Goal: Task Accomplishment & Management: Use online tool/utility

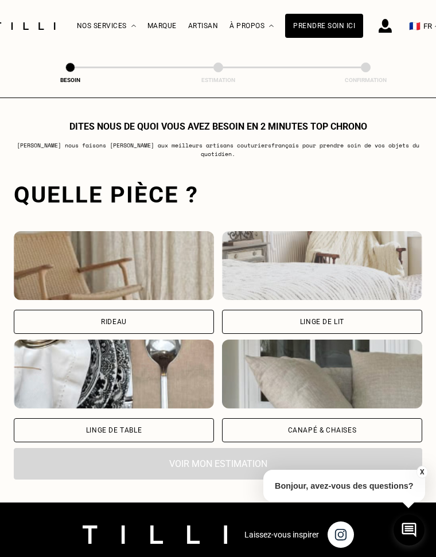
scroll to position [803, 0]
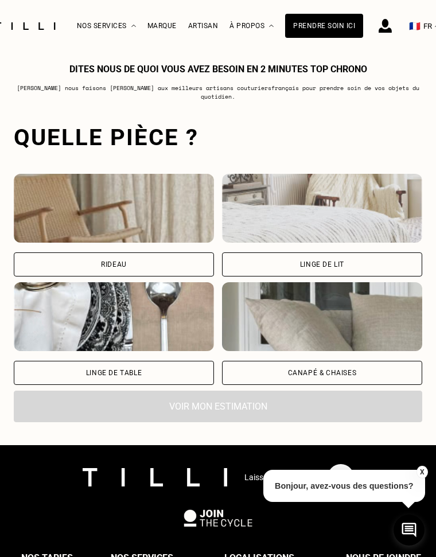
click at [148, 213] on img at bounding box center [114, 208] width 200 height 69
select select "FR"
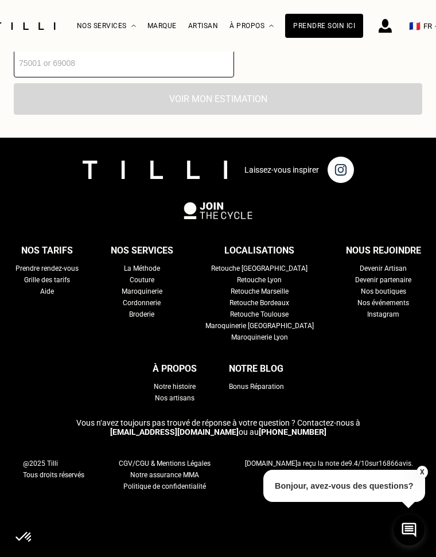
scroll to position [1132, 0]
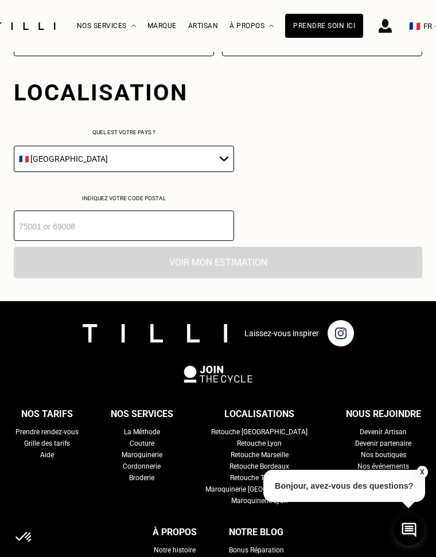
click at [120, 152] on select "🇩🇪 [GEOGRAPHIC_DATA] 🇦🇹 [GEOGRAPHIC_DATA] 🇧🇪 [GEOGRAPHIC_DATA] 🇧🇬 Bulgarie 🇨🇾 C…" at bounding box center [124, 159] width 220 height 26
click at [91, 231] on input "number" at bounding box center [124, 226] width 220 height 30
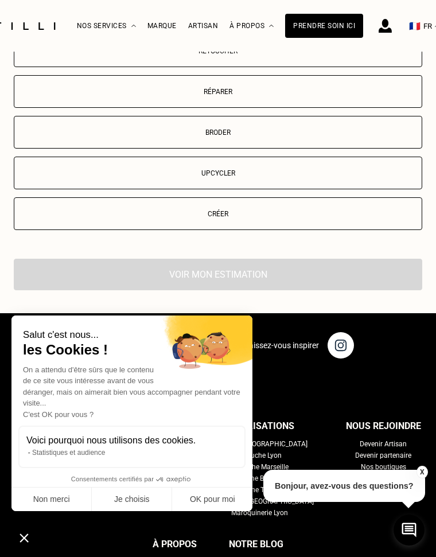
scroll to position [1462, 0]
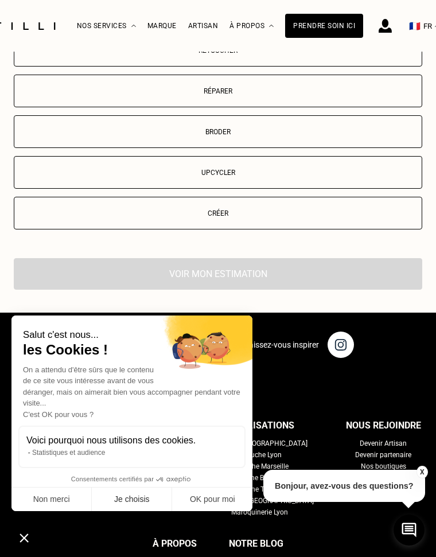
type input "92250"
click at [119, 492] on button "Je choisis" at bounding box center [132, 500] width 80 height 24
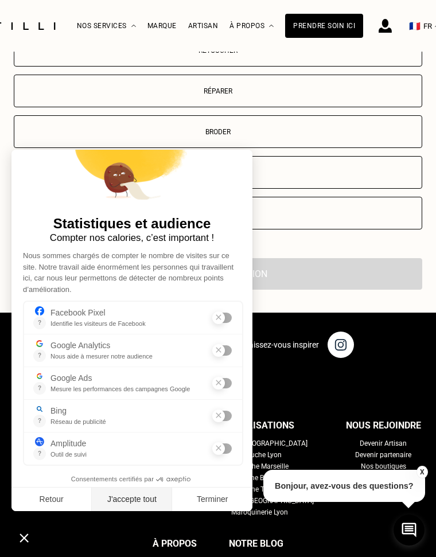
click at [115, 508] on button "J'accepte tout" at bounding box center [132, 500] width 80 height 24
checkbox input "true"
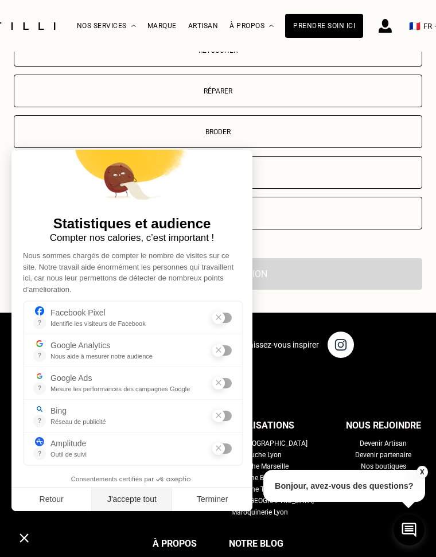
checkbox input "true"
click at [197, 504] on button "Terminer" at bounding box center [212, 500] width 80 height 24
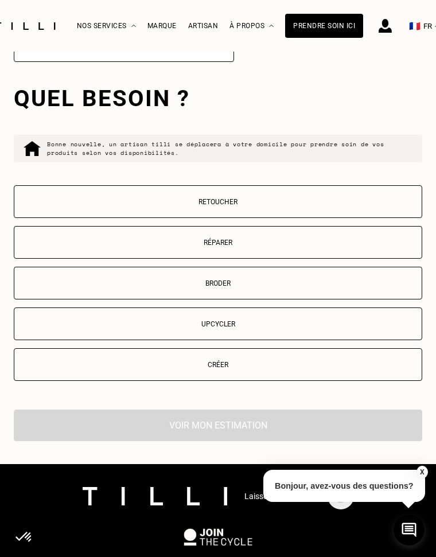
scroll to position [1290, 0]
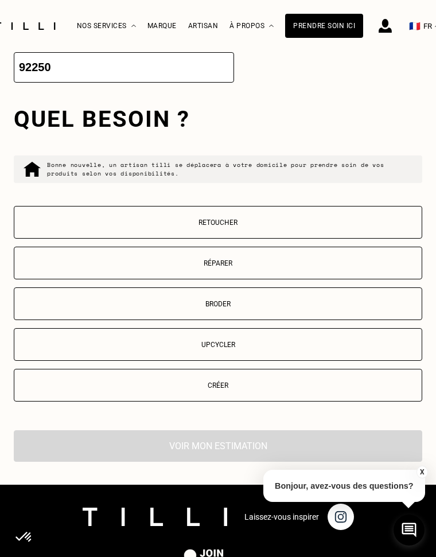
click at [287, 212] on button "Retoucher" at bounding box center [218, 222] width 409 height 33
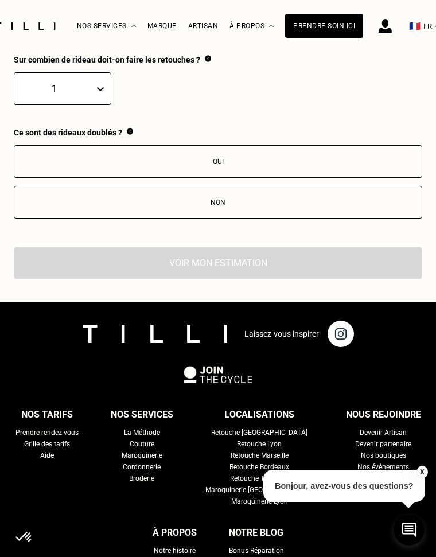
scroll to position [1633, 0]
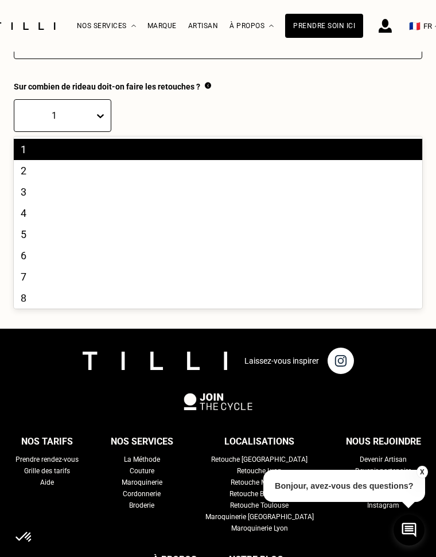
click at [95, 118] on icon at bounding box center [100, 115] width 11 height 11
click at [62, 196] on div "3" at bounding box center [218, 191] width 409 height 21
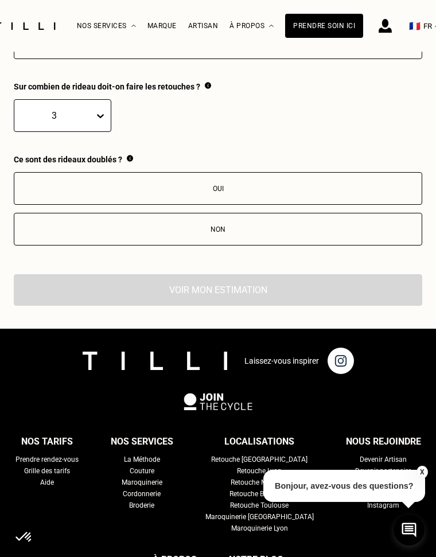
click at [219, 225] on div "Non" at bounding box center [218, 229] width 396 height 8
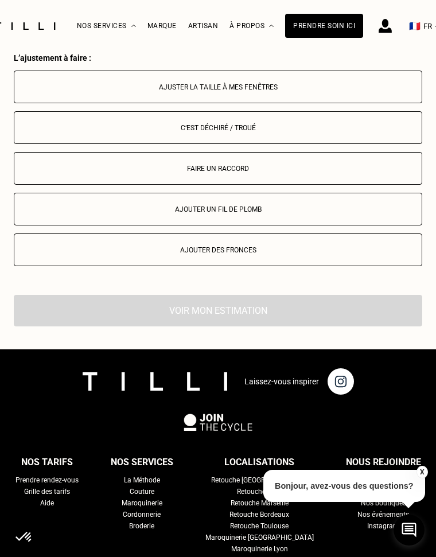
scroll to position [1820, 0]
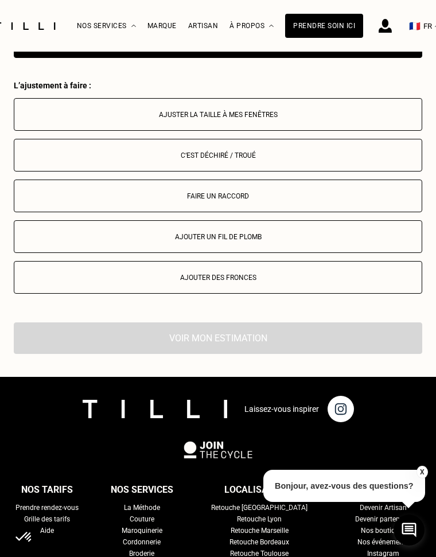
click at [272, 118] on div "Ajuster la taille à mes fenêtres" at bounding box center [218, 115] width 396 height 8
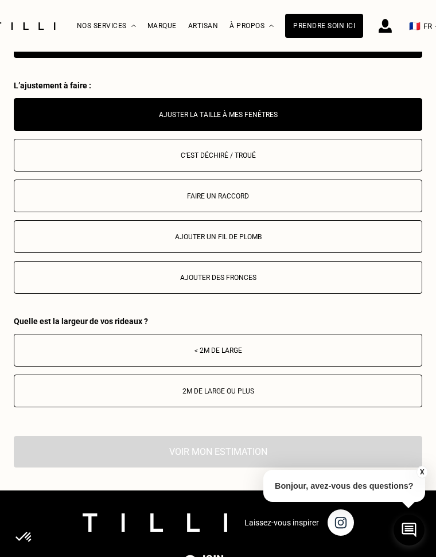
click at [240, 357] on button "< 2m de large" at bounding box center [218, 350] width 409 height 33
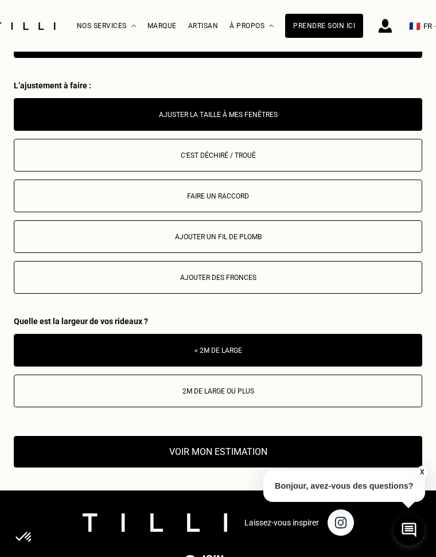
click at [207, 448] on button "Voir mon estimation" at bounding box center [218, 452] width 409 height 32
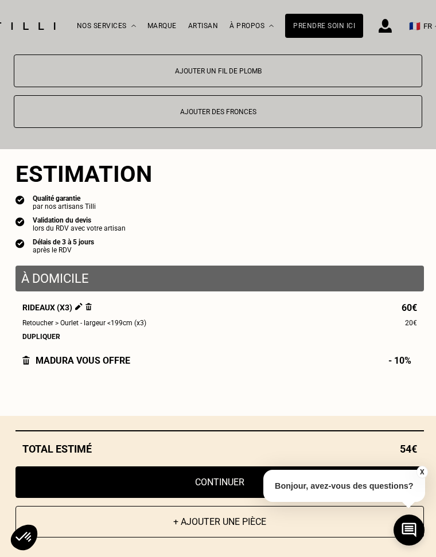
scroll to position [1993, 0]
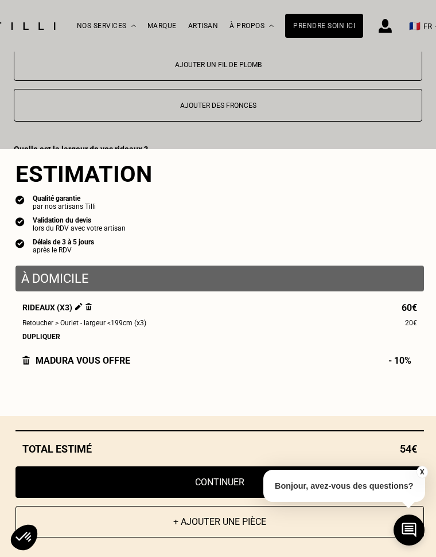
click at [423, 471] on button "X" at bounding box center [421, 472] width 11 height 13
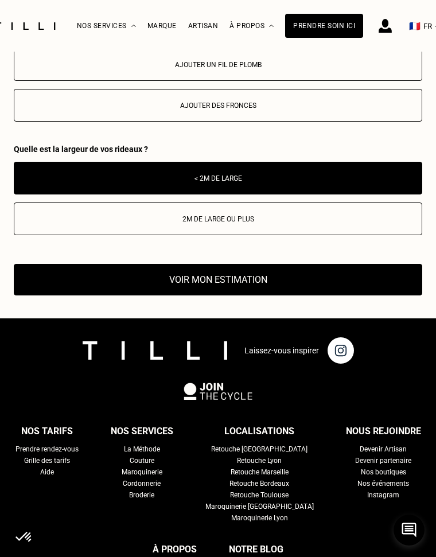
click at [239, 288] on button "Voir mon estimation" at bounding box center [218, 280] width 409 height 32
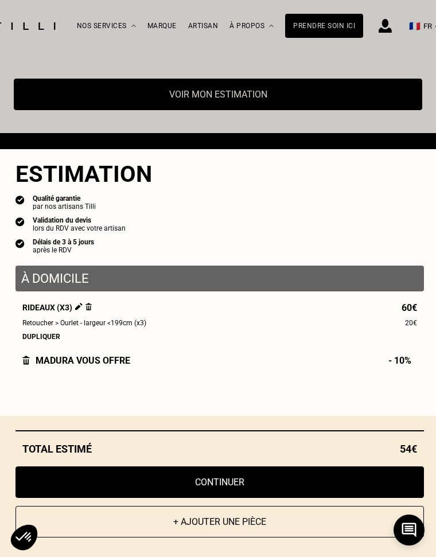
scroll to position [2185, 0]
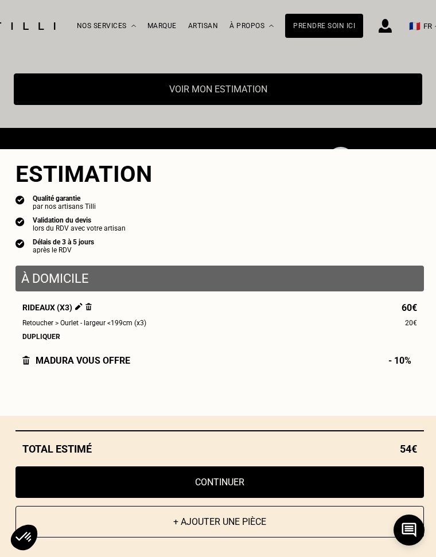
click at [204, 487] on button "Continuer" at bounding box center [219, 482] width 409 height 32
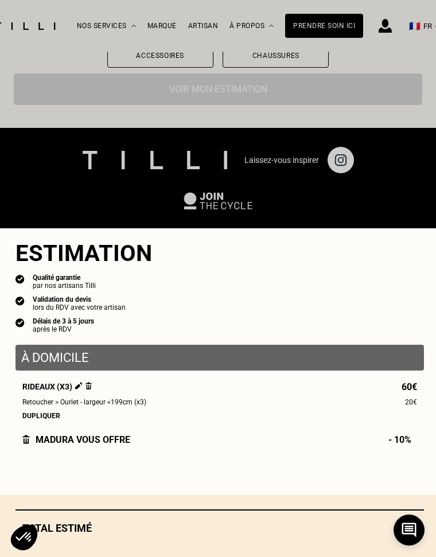
scroll to position [1119, 0]
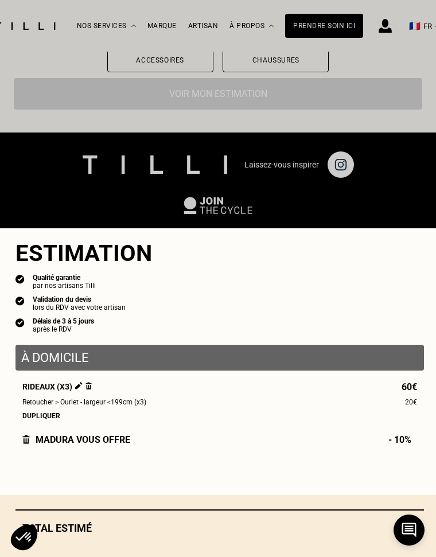
select select "FR"
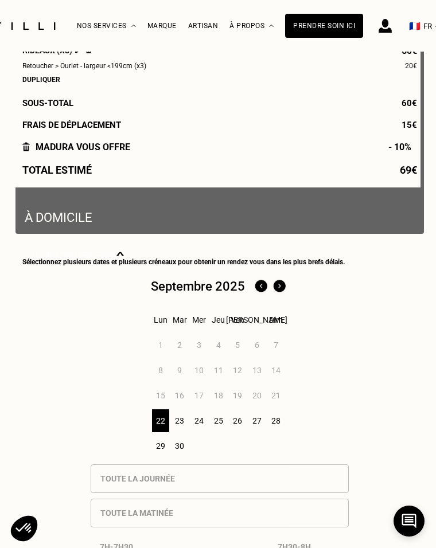
scroll to position [229, 0]
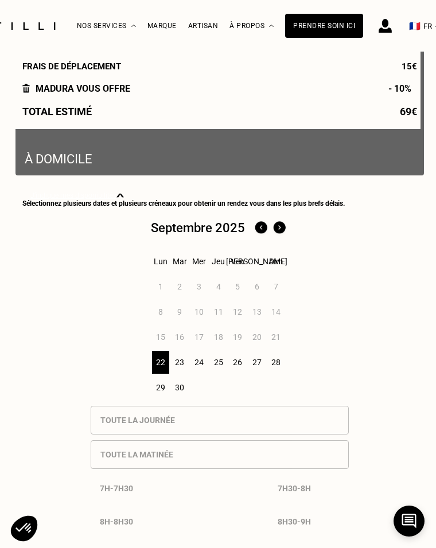
click at [203, 363] on div "24" at bounding box center [199, 362] width 18 height 23
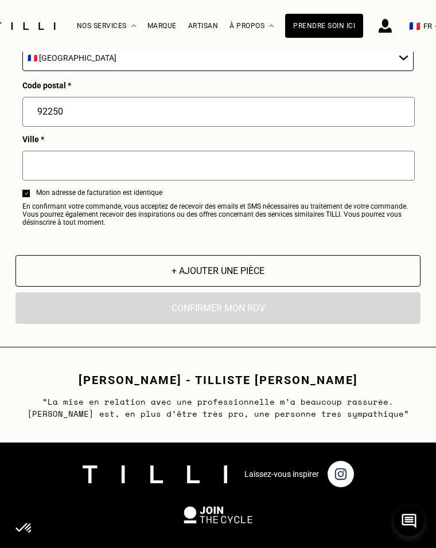
scroll to position [1734, 0]
